Goal: Task Accomplishment & Management: Use online tool/utility

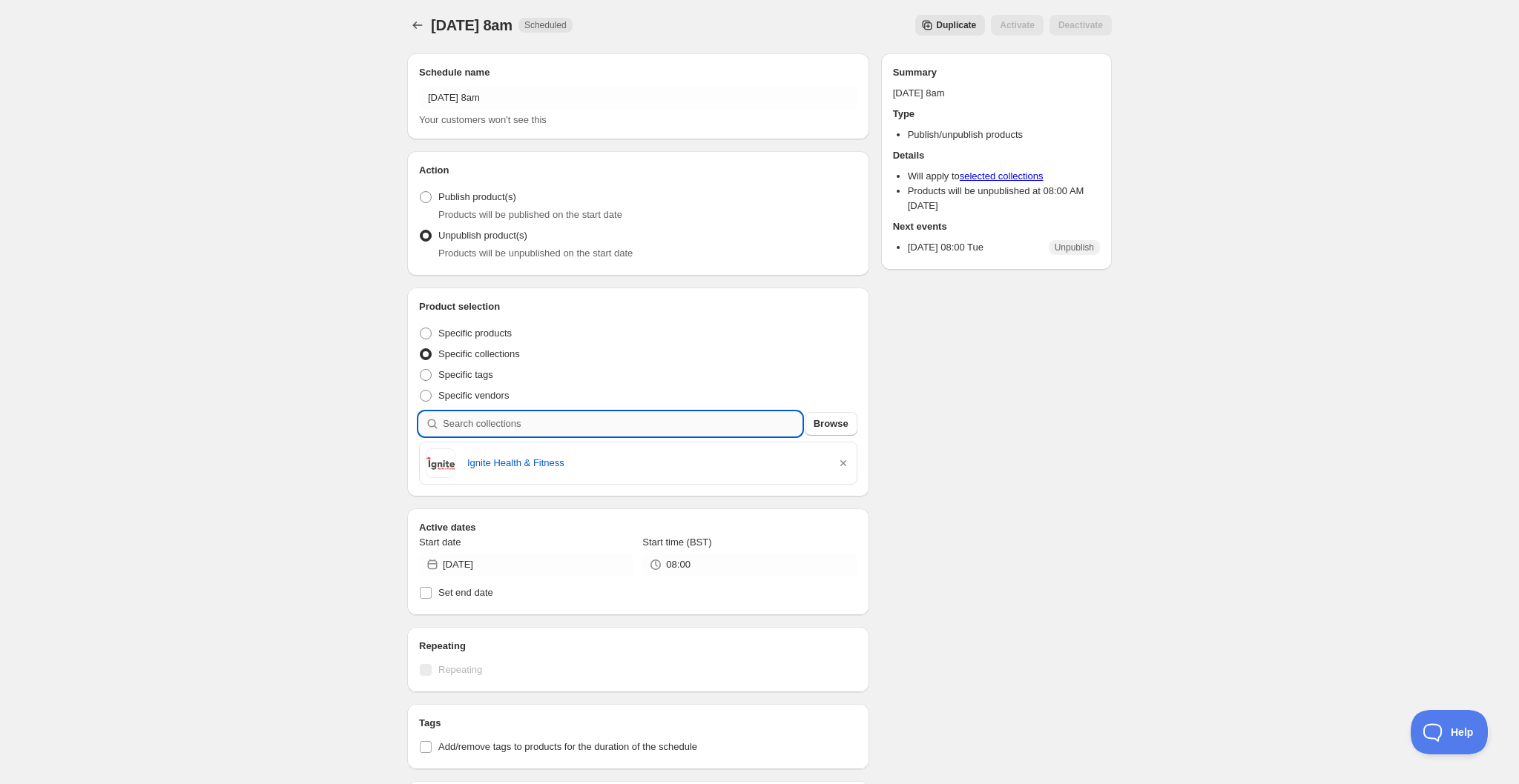
click at [549, 425] on input "search" at bounding box center [622, 423] width 359 height 23
type input "c"
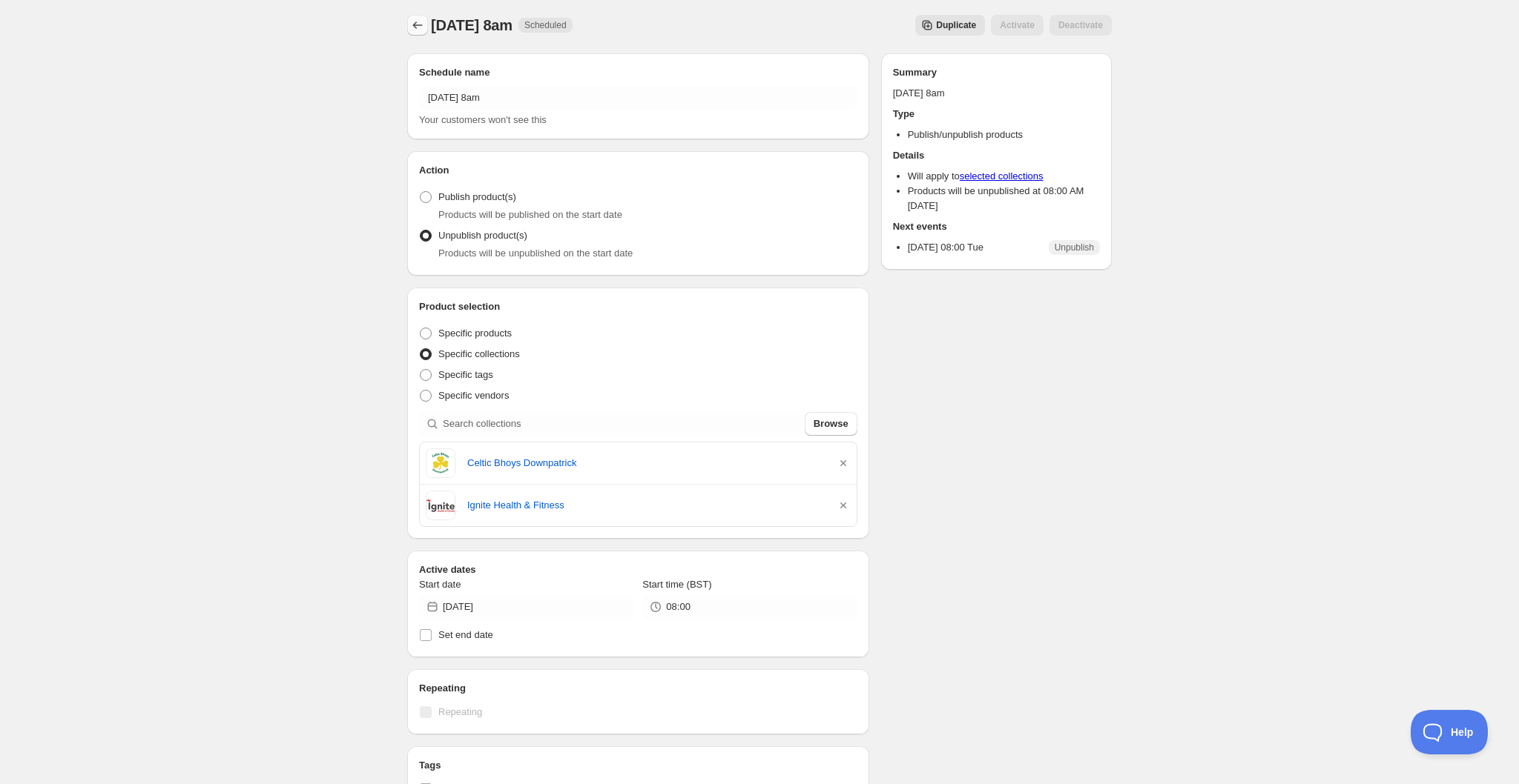
click at [423, 26] on icon "Schedules" at bounding box center [418, 25] width 15 height 15
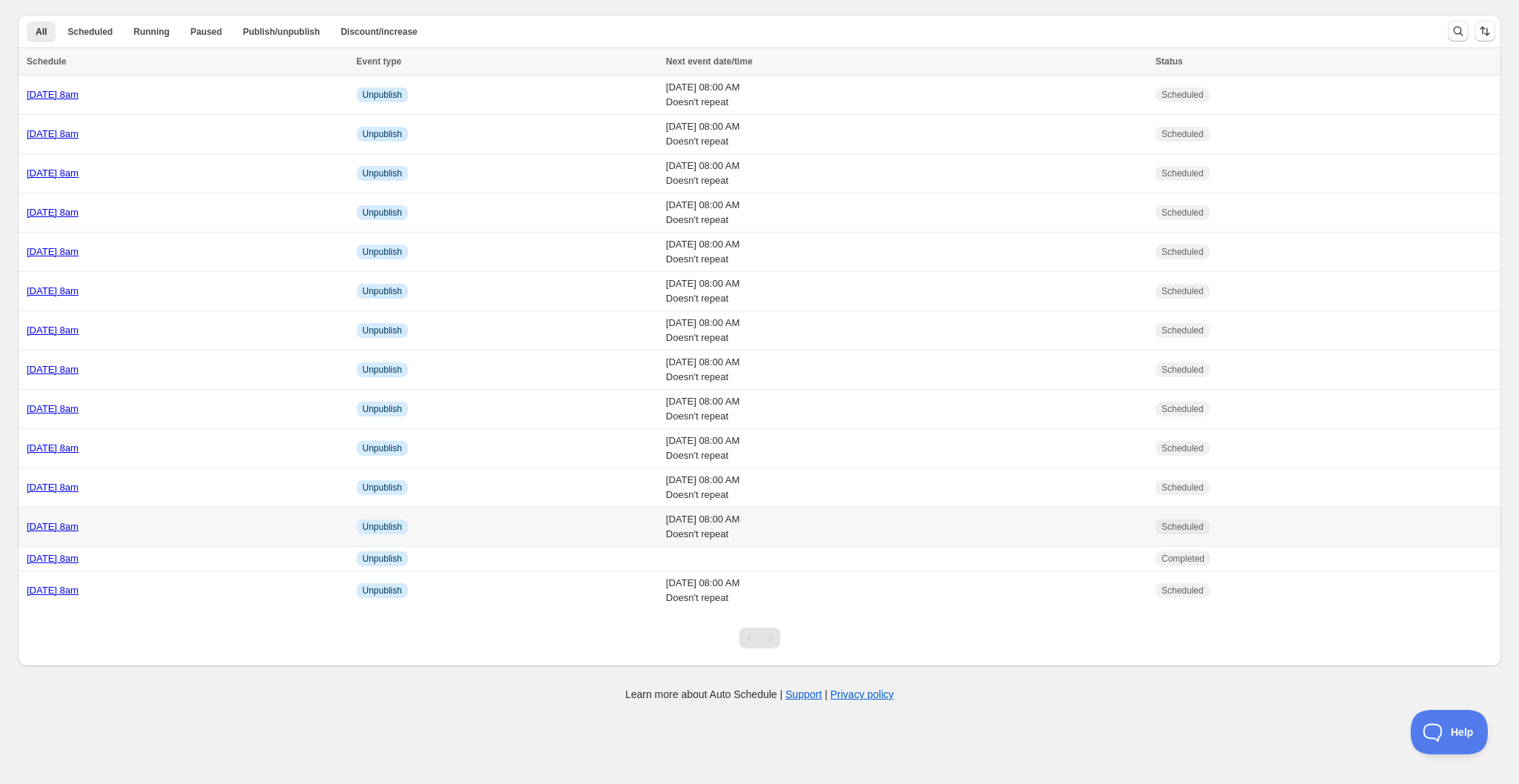
click at [250, 530] on div "[DATE] 8am" at bounding box center [187, 527] width 321 height 15
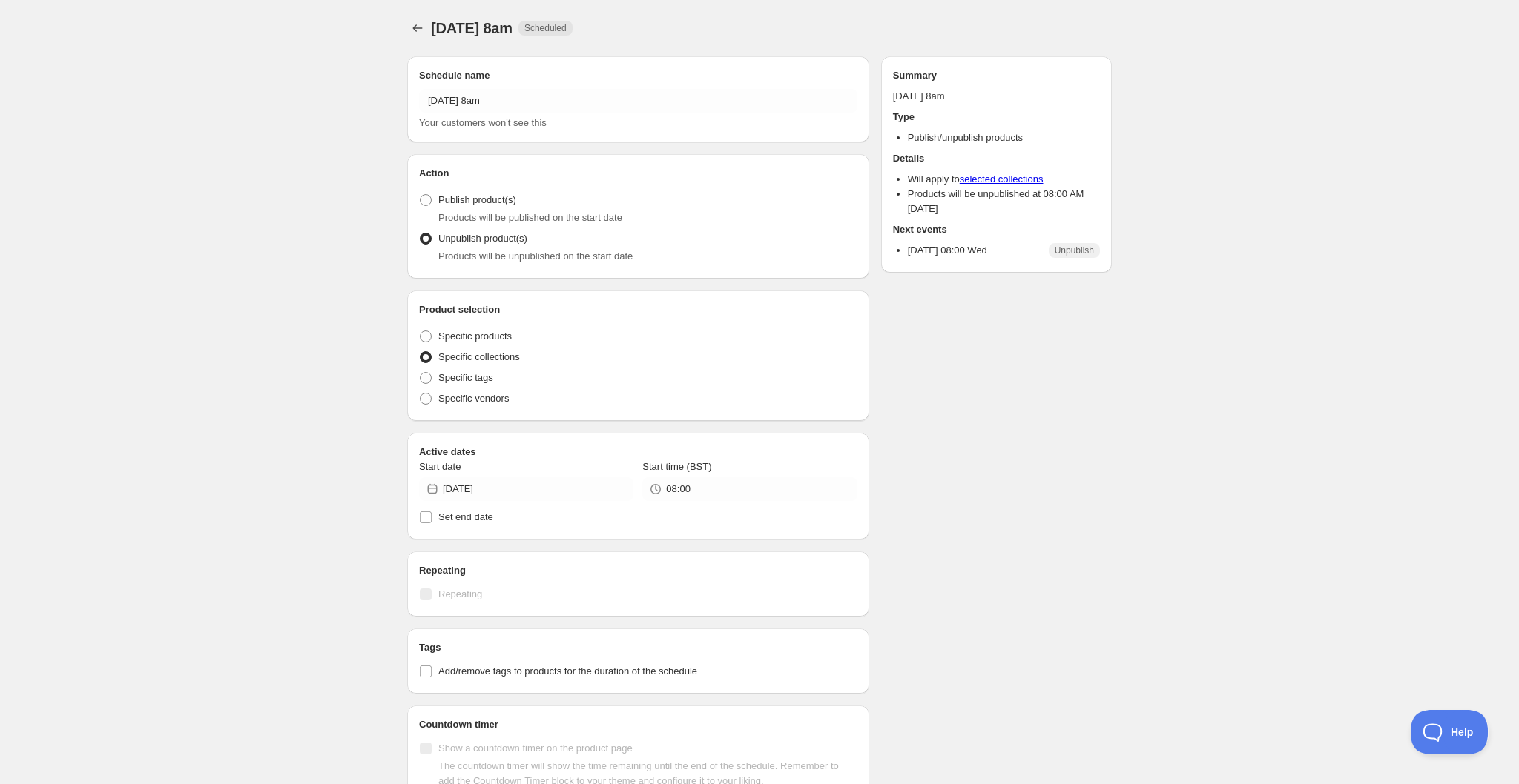
radio input "true"
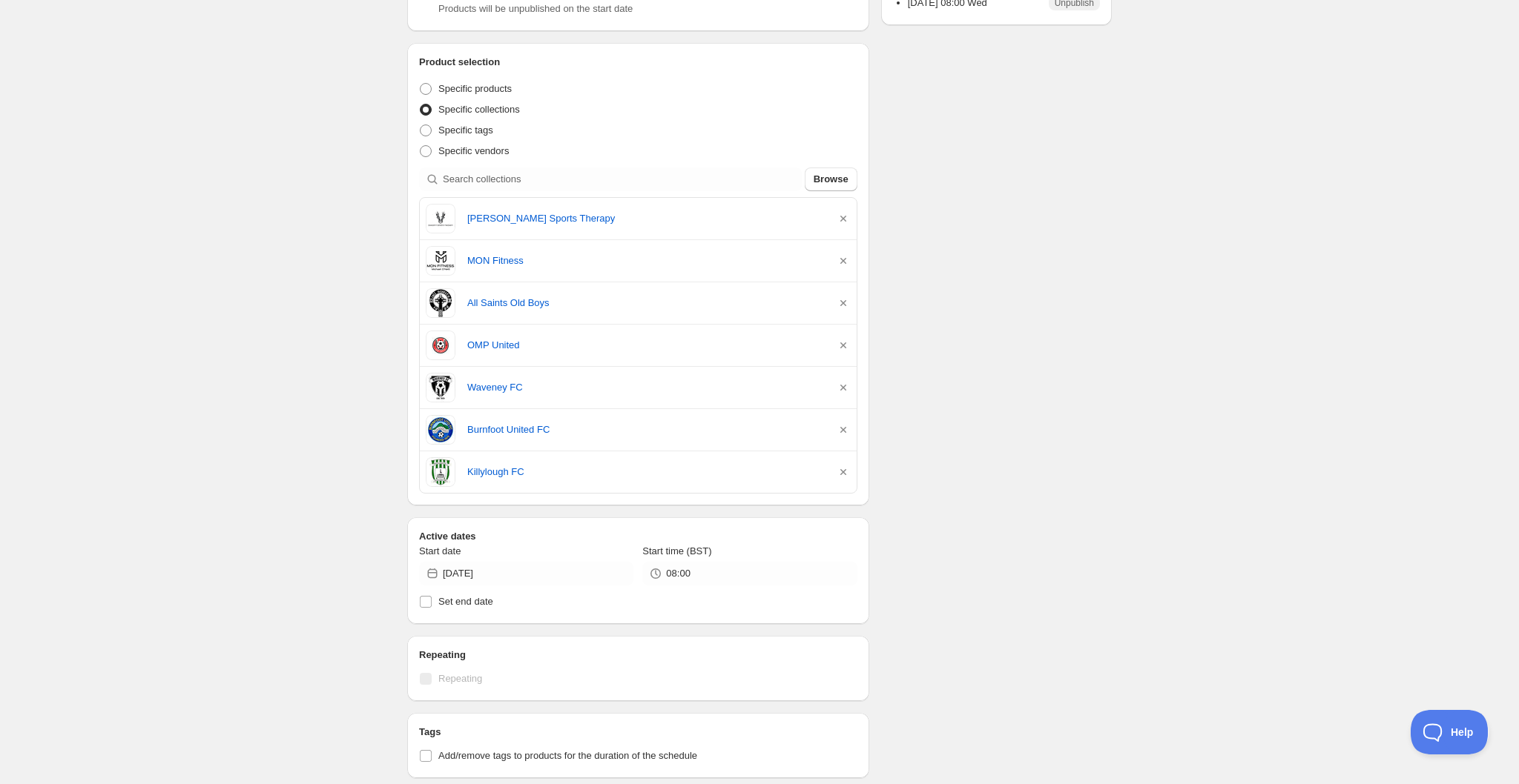
scroll to position [249, 0]
click at [843, 304] on icon "button" at bounding box center [844, 301] width 6 height 6
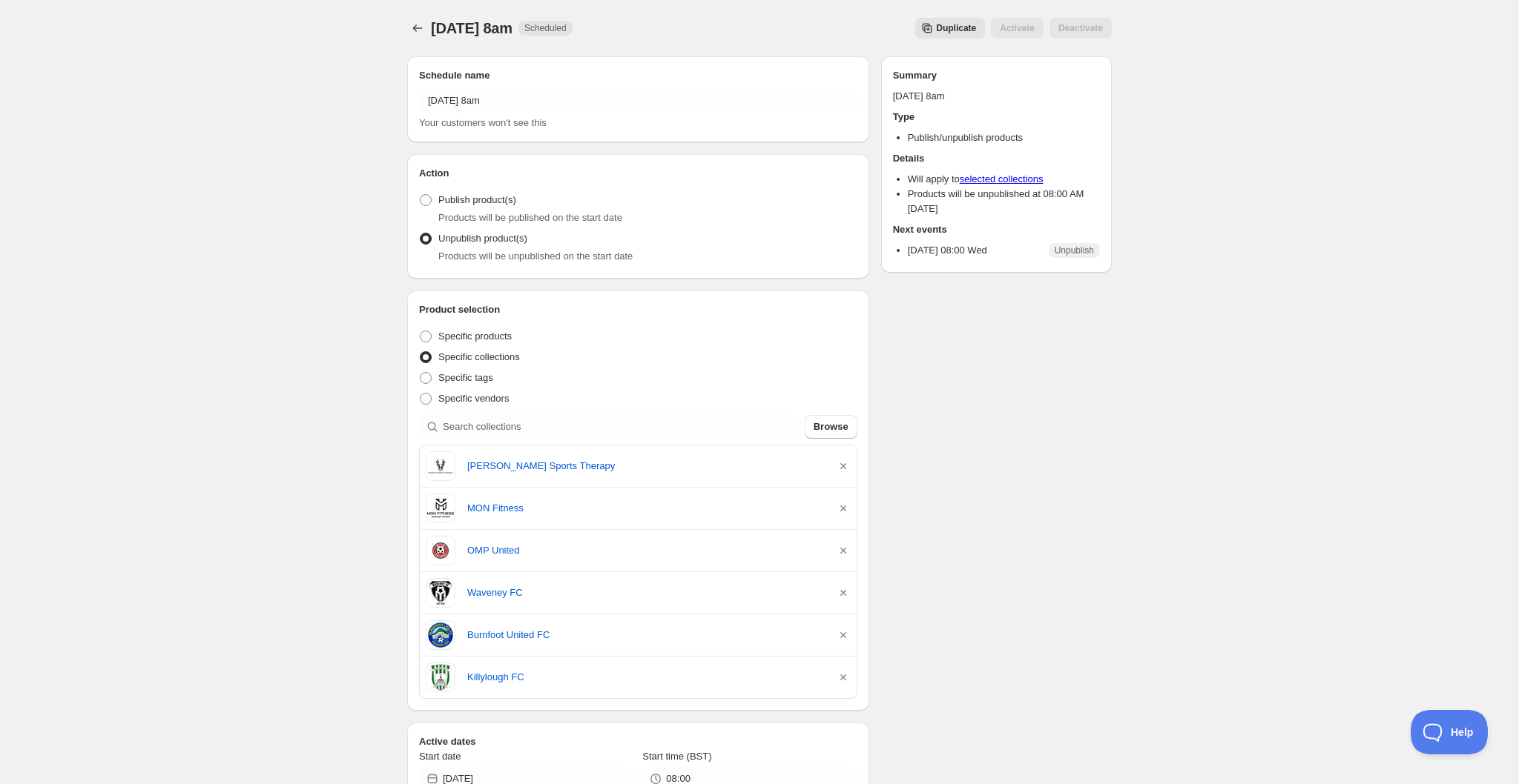
scroll to position [0, 0]
click at [418, 26] on icon "Schedules" at bounding box center [418, 28] width 15 height 15
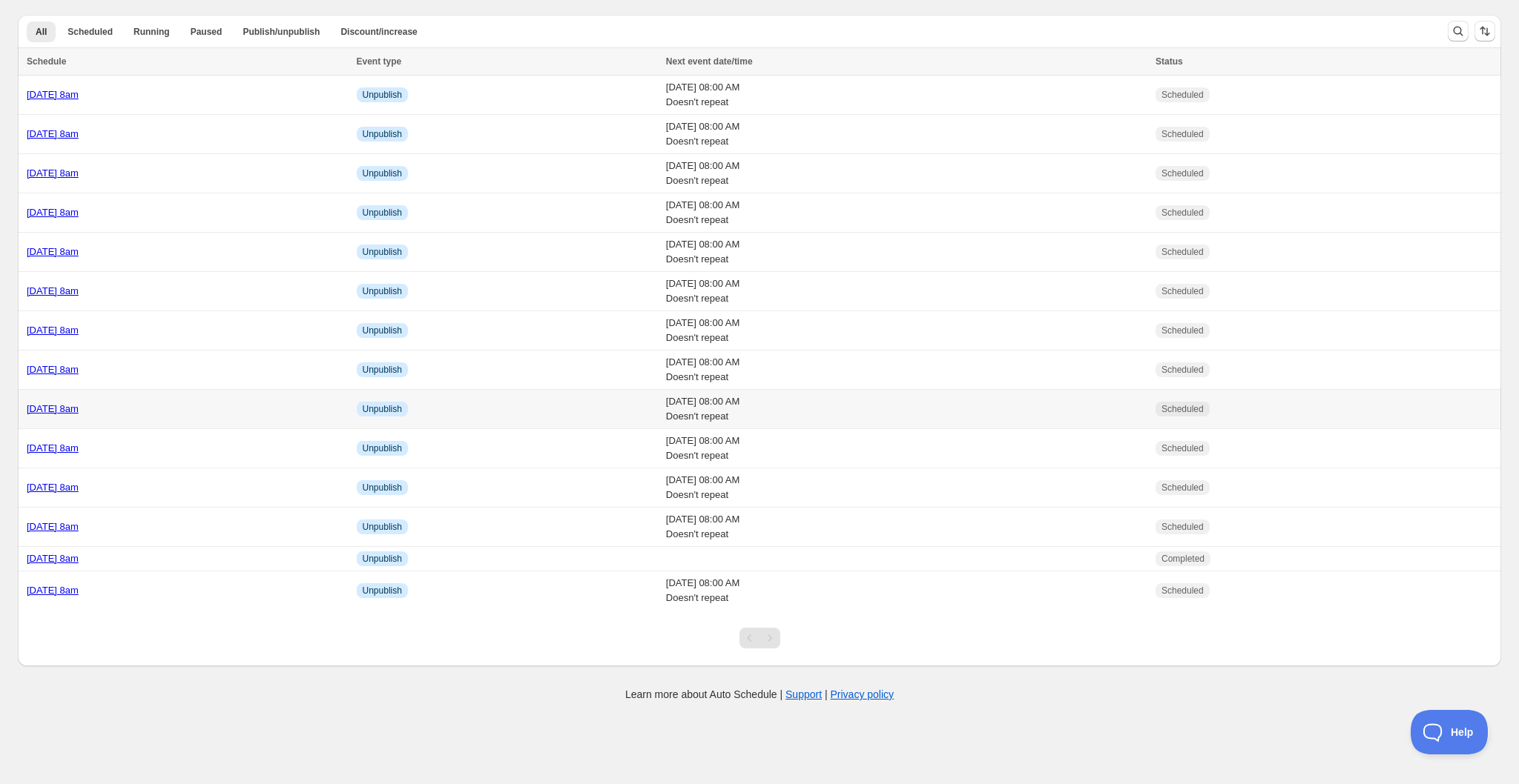
click at [195, 406] on div "[DATE] 8am" at bounding box center [187, 409] width 321 height 15
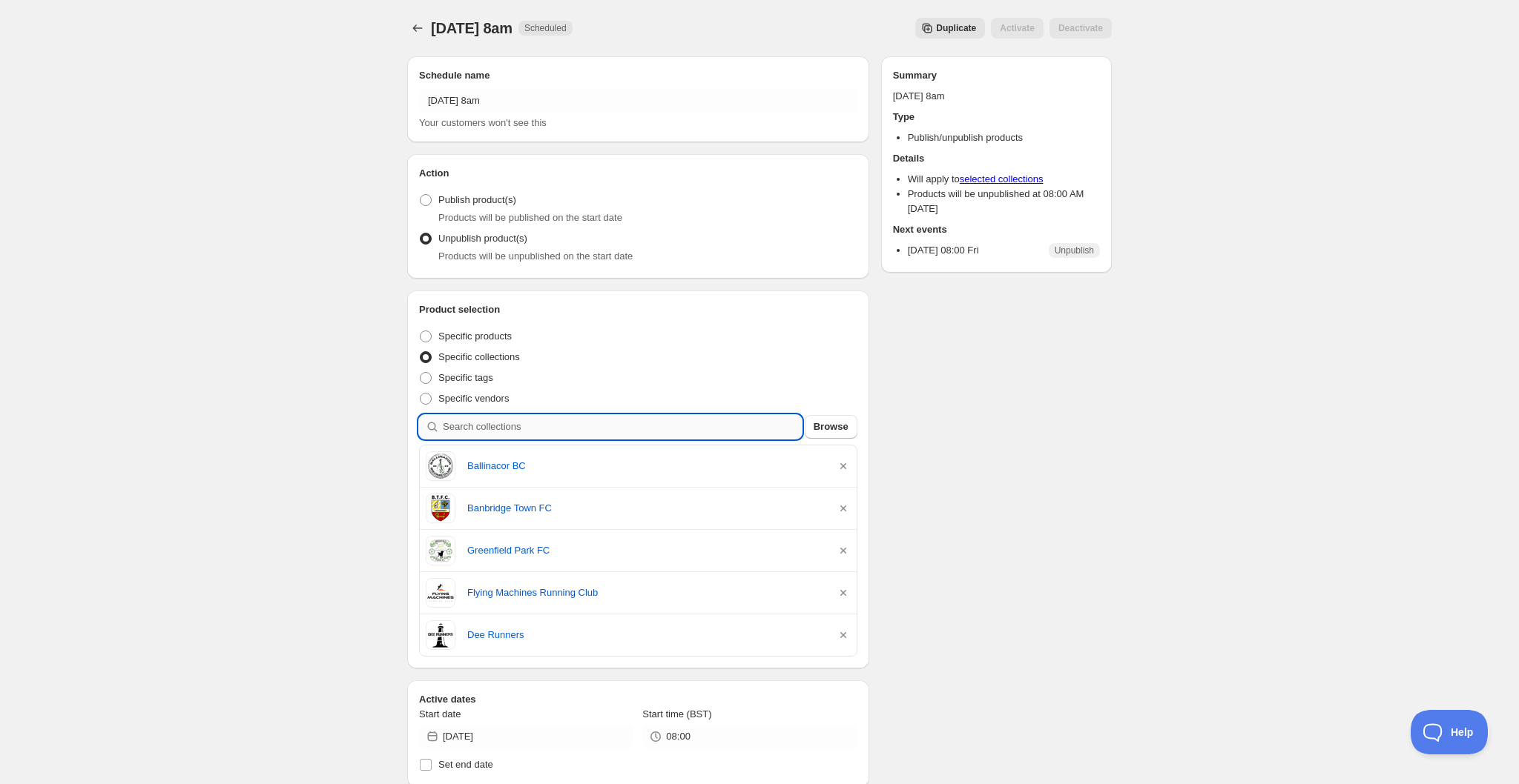
click at [620, 431] on input "search" at bounding box center [622, 426] width 359 height 23
type input "a"
